Goal: Information Seeking & Learning: Understand process/instructions

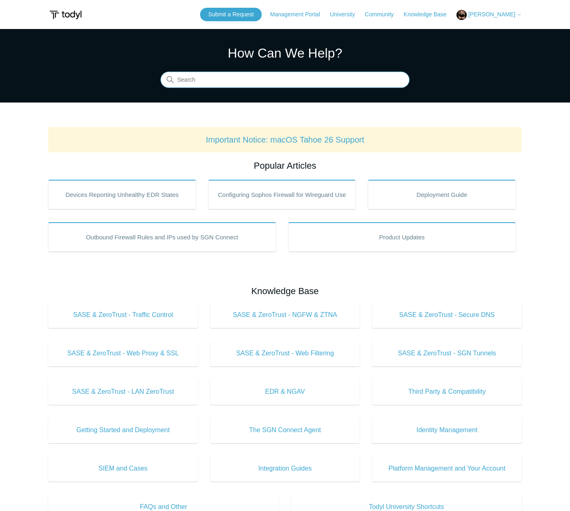
click at [269, 83] on input "Search" at bounding box center [285, 80] width 249 height 16
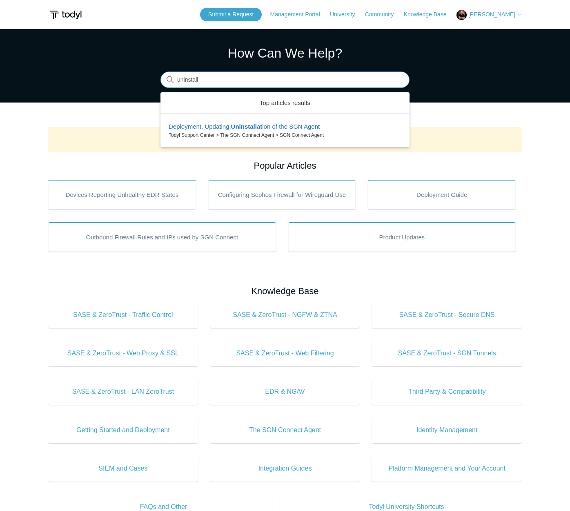
type input "uninstall"
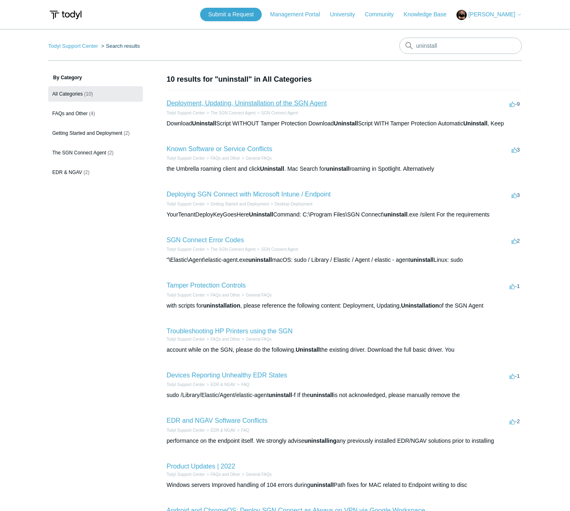
click at [296, 105] on link "Deployment, Updating, Uninstallation of the SGN Agent" at bounding box center [247, 103] width 160 height 7
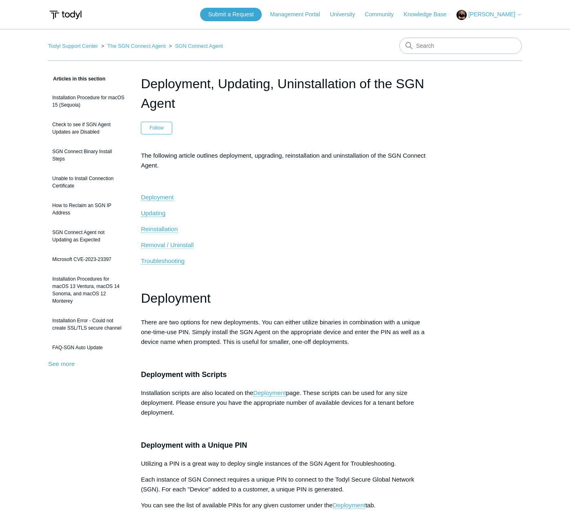
click at [178, 245] on span "Removal / Uninstall" at bounding box center [167, 244] width 53 height 7
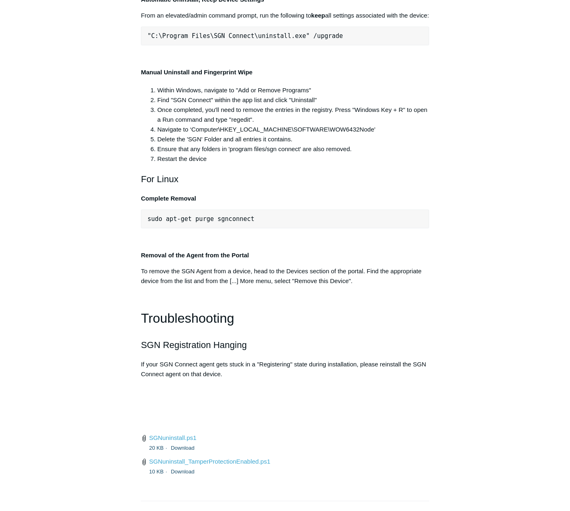
scroll to position [1630, 0]
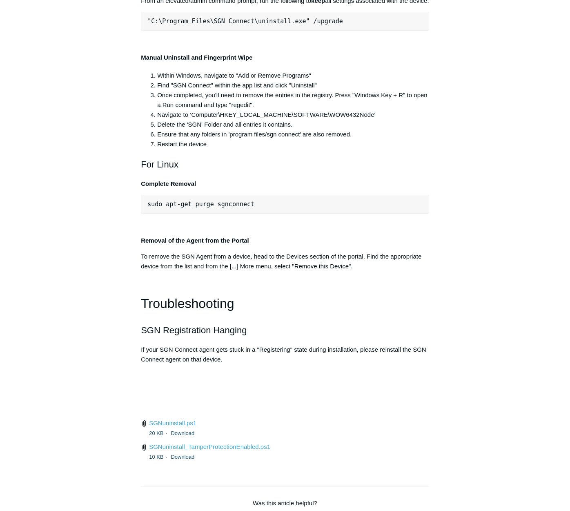
drag, startPoint x: 292, startPoint y: 134, endPoint x: 152, endPoint y: 134, distance: 140.5
copy span "C:\Program Files\SGN Connect\uninstall.exe"
